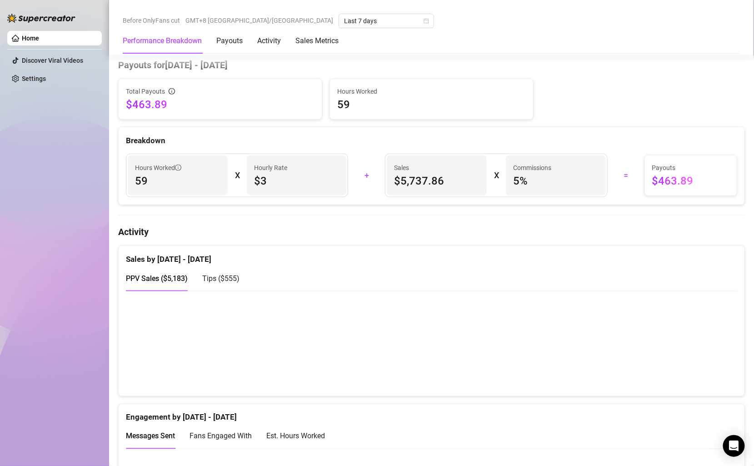
scroll to position [277, 0]
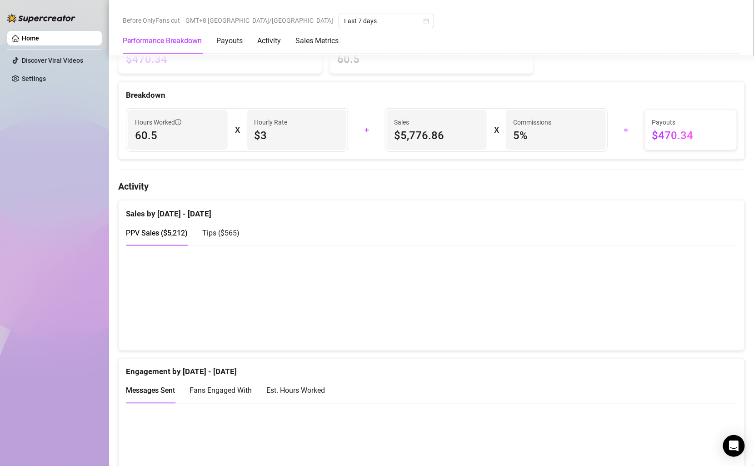
scroll to position [306, 0]
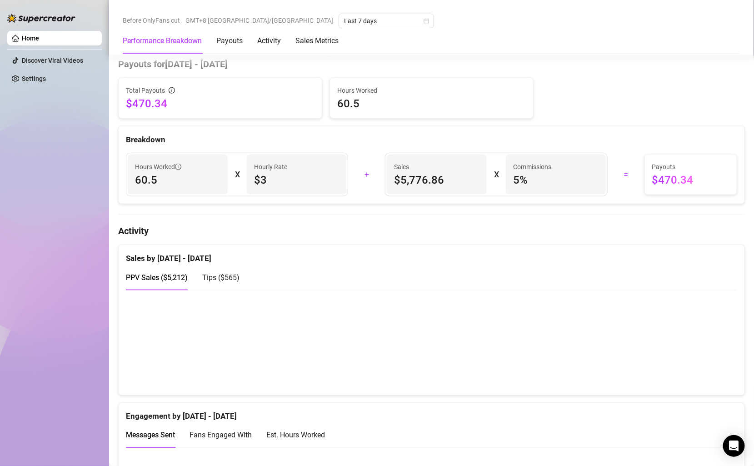
click at [242, 274] on div "PPV Sales ( $5,212 ) Tips ( $565 )" at bounding box center [431, 277] width 611 height 26
click at [226, 273] on span "Tips ( $565 )" at bounding box center [220, 277] width 37 height 9
click at [173, 280] on div "PPV Sales ( $5,212 )" at bounding box center [157, 277] width 62 height 26
